Goal: Task Accomplishment & Management: Complete application form

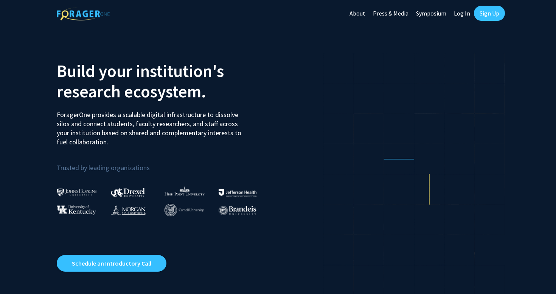
click at [488, 16] on link "Sign Up" at bounding box center [489, 13] width 31 height 15
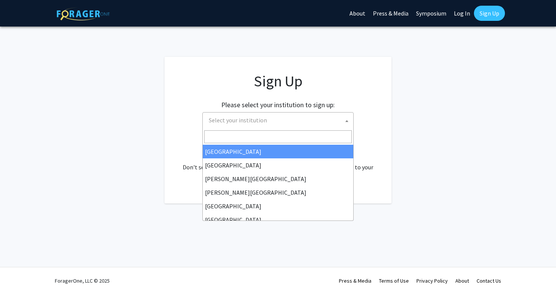
click at [250, 121] on span "Select your institution" at bounding box center [238, 120] width 58 height 8
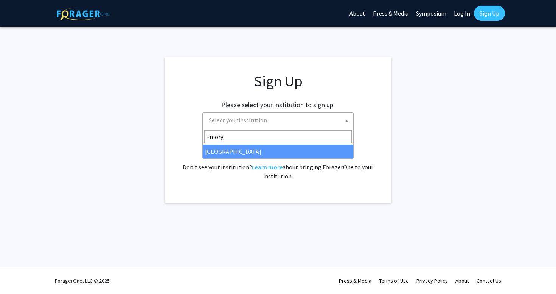
type input "Emory U"
select select "12"
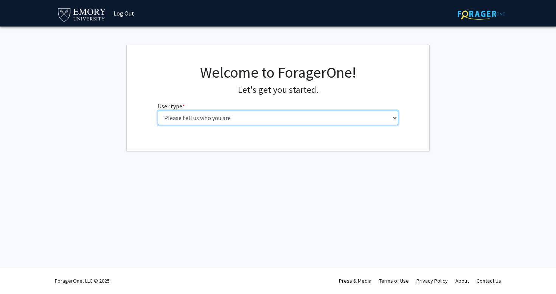
select select "1: undergrad"
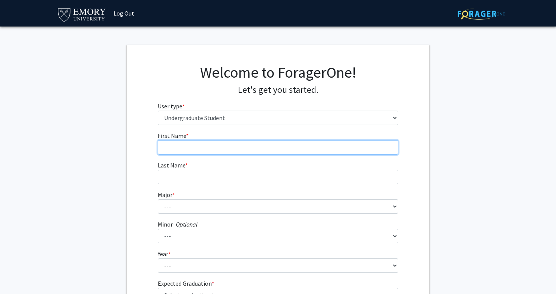
click at [223, 147] on input "First Name * required" at bounding box center [278, 147] width 241 height 14
type input "Veronica"
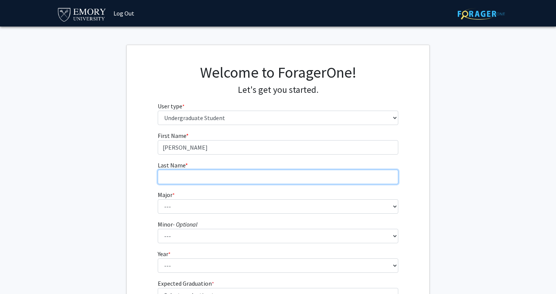
click at [209, 180] on input "Last Name * required" at bounding box center [278, 177] width 241 height 14
type input "Zhao"
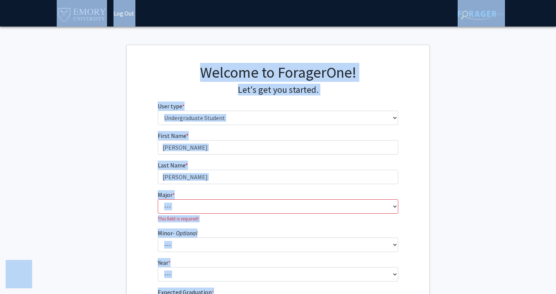
click at [93, 207] on fg-get-started "Welcome to ForagerOne! Let's get you started. User type * required Please tell …" at bounding box center [278, 197] width 556 height 305
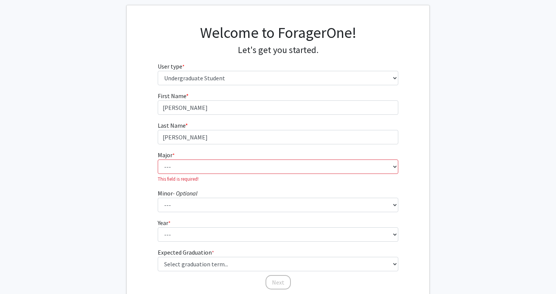
scroll to position [92, 0]
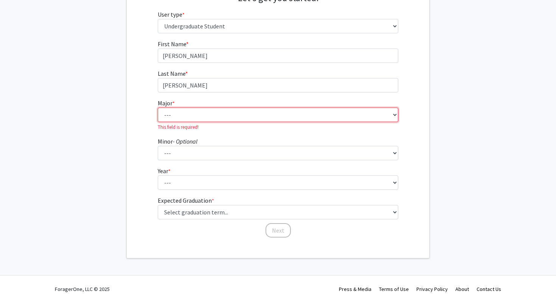
select select "40: 1001"
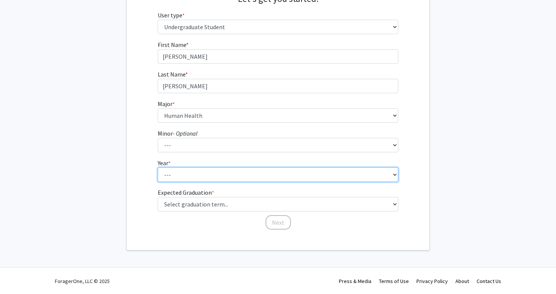
select select "1: first-year"
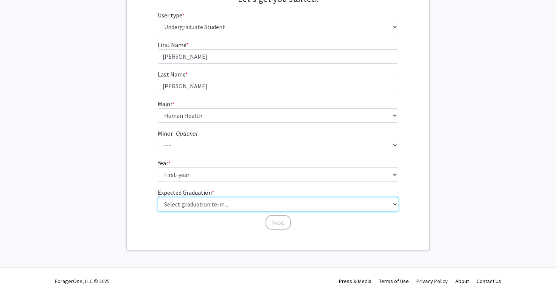
select select "17: spring_2029"
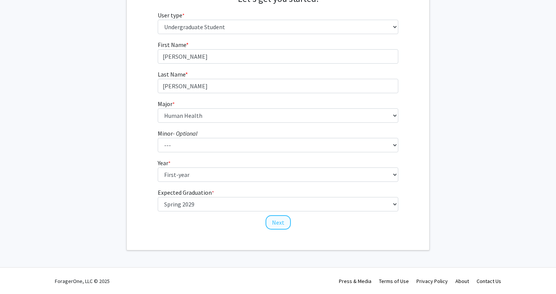
click at [275, 222] on button "Next" at bounding box center [278, 222] width 25 height 14
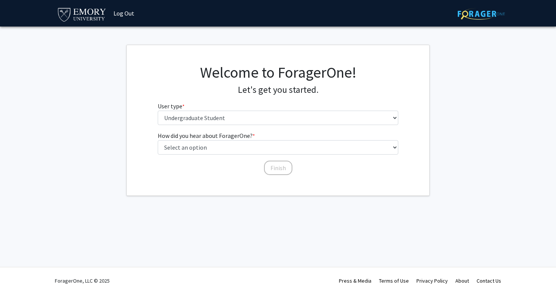
scroll to position [0, 0]
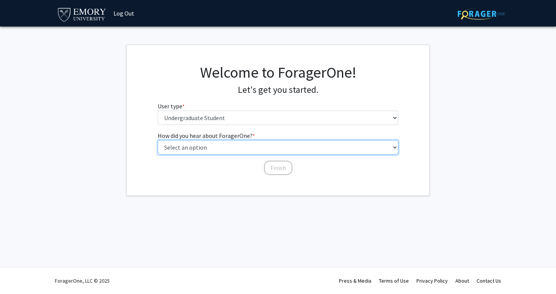
select select "2: faculty_recommendation"
